Goal: Task Accomplishment & Management: Manage account settings

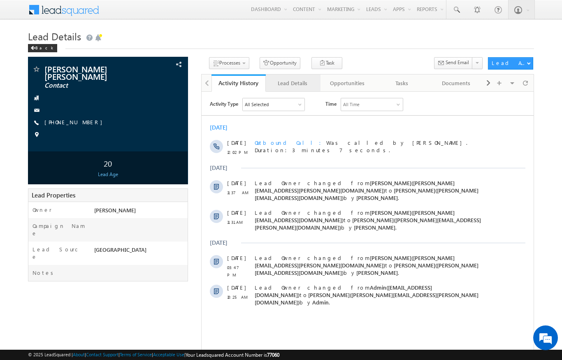
click at [289, 86] on div "Lead Details" at bounding box center [292, 83] width 40 height 10
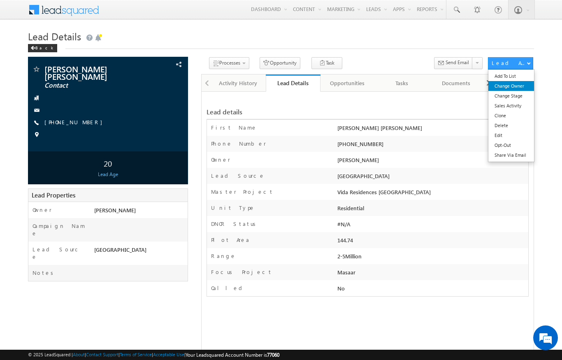
click at [519, 86] on link "Change Owner" at bounding box center [511, 86] width 46 height 10
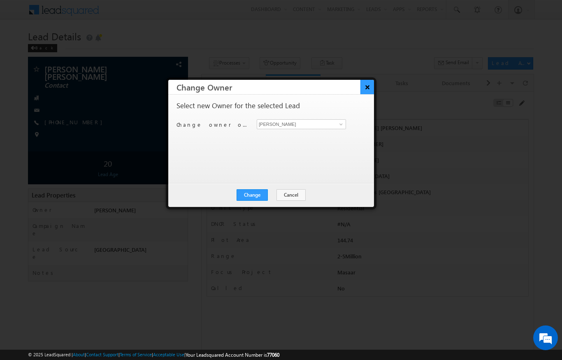
click at [367, 88] on button "×" at bounding box center [367, 87] width 14 height 14
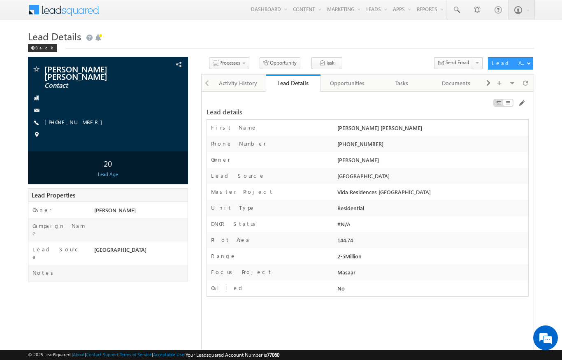
click at [489, 213] on div "Residential" at bounding box center [431, 210] width 193 height 12
click at [514, 96] on link "Change Stage" at bounding box center [511, 96] width 46 height 10
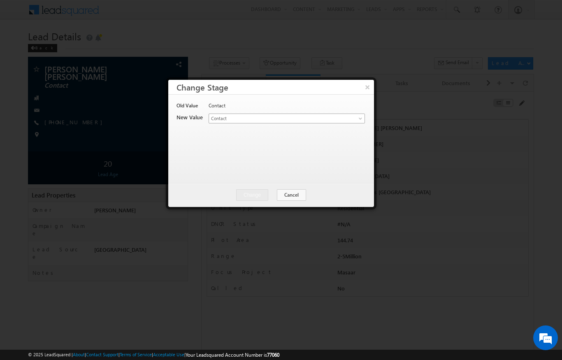
click at [353, 116] on link "Contact" at bounding box center [287, 119] width 156 height 10
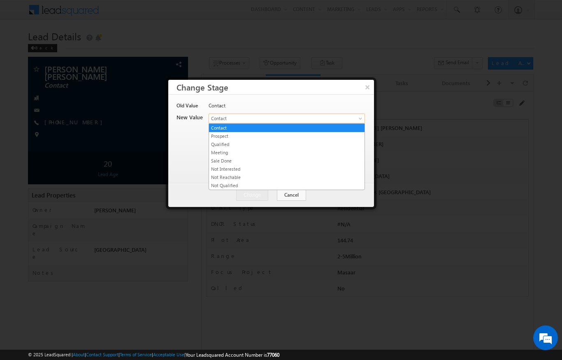
click at [220, 135] on link "Prospect" at bounding box center [286, 135] width 155 height 7
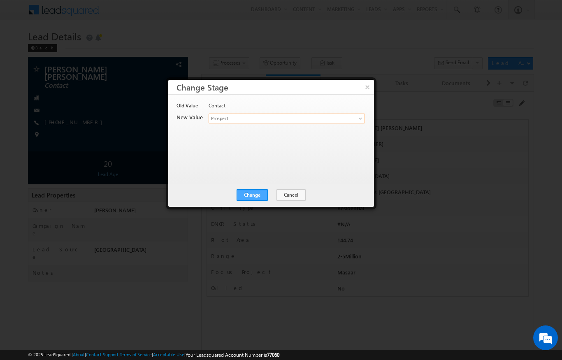
click at [262, 197] on button "Change" at bounding box center [252, 195] width 31 height 12
